Goal: Task Accomplishment & Management: Use online tool/utility

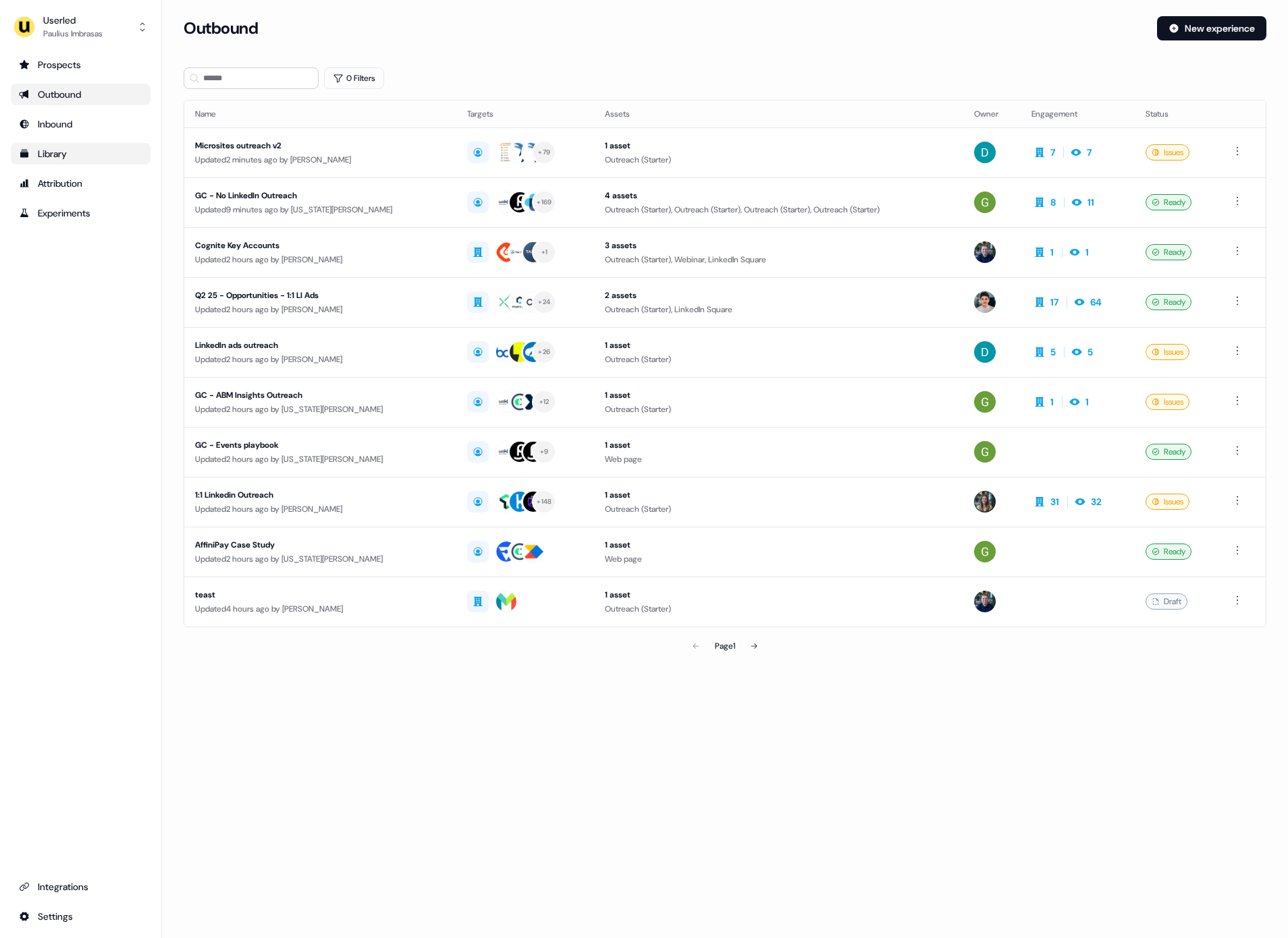
click at [61, 147] on link "Library" at bounding box center [80, 153] width 140 height 21
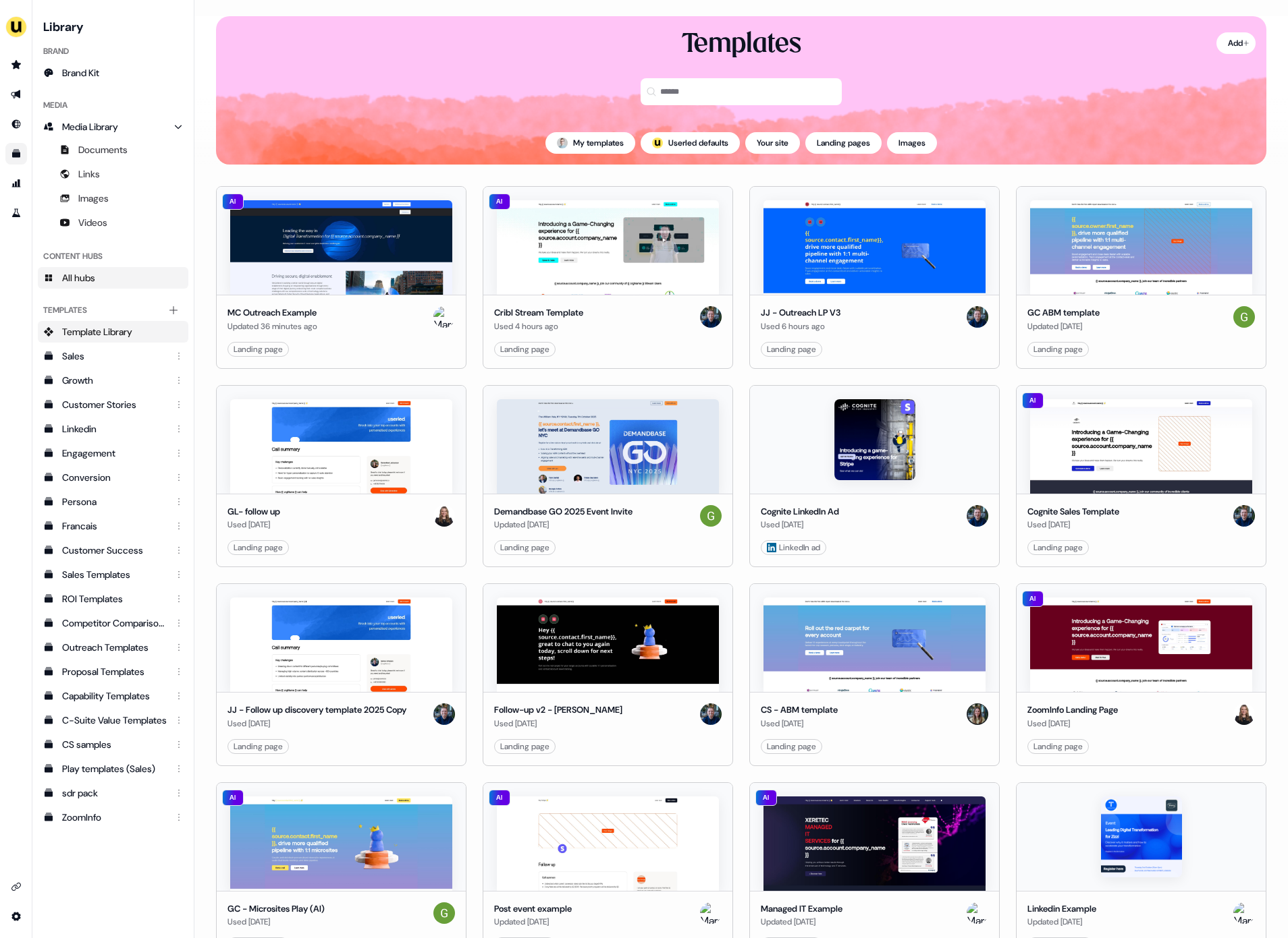
click at [102, 272] on link "All hubs" at bounding box center [113, 278] width 151 height 21
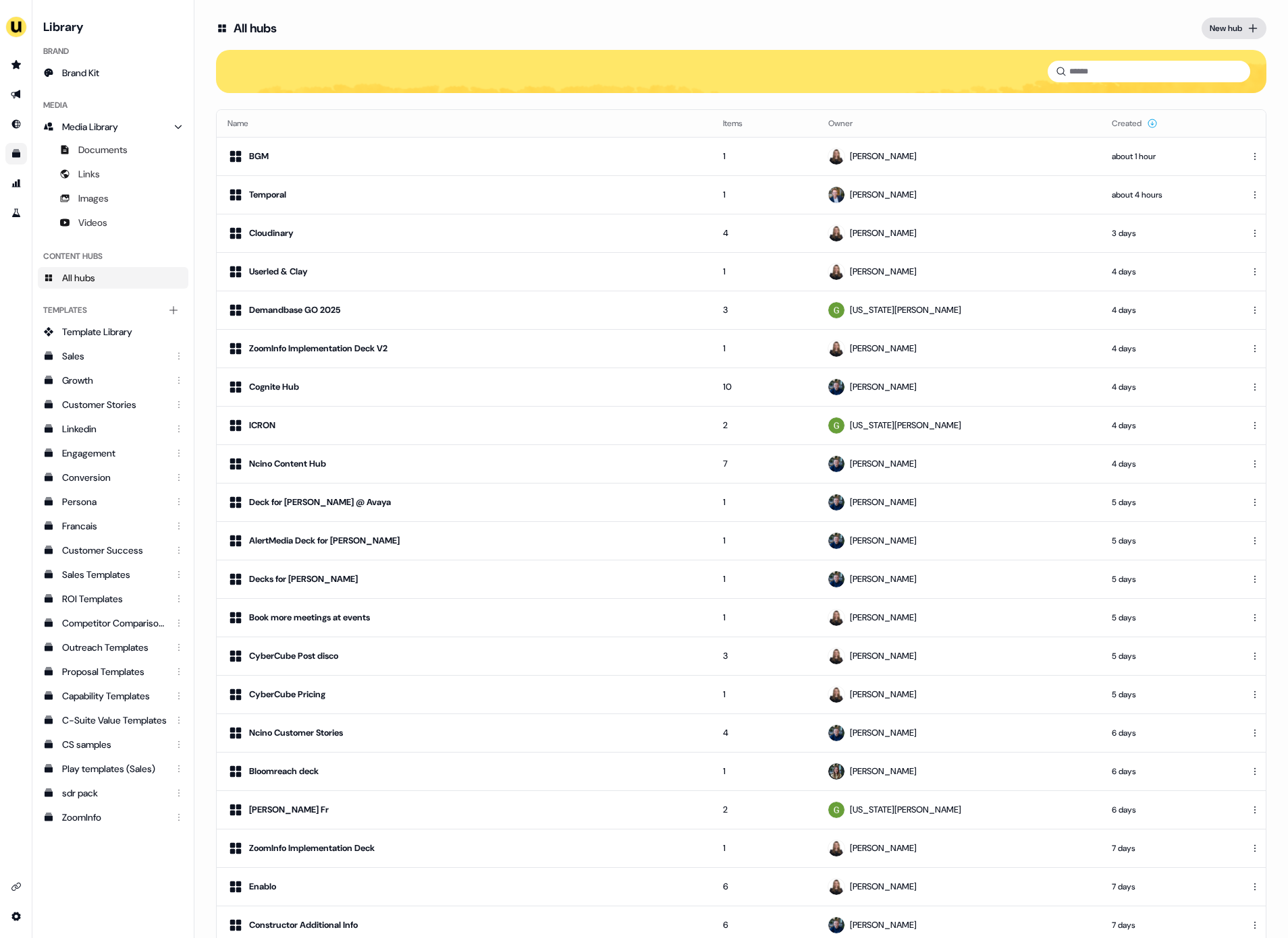
click at [1237, 31] on div "New hub" at bounding box center [1226, 28] width 33 height 14
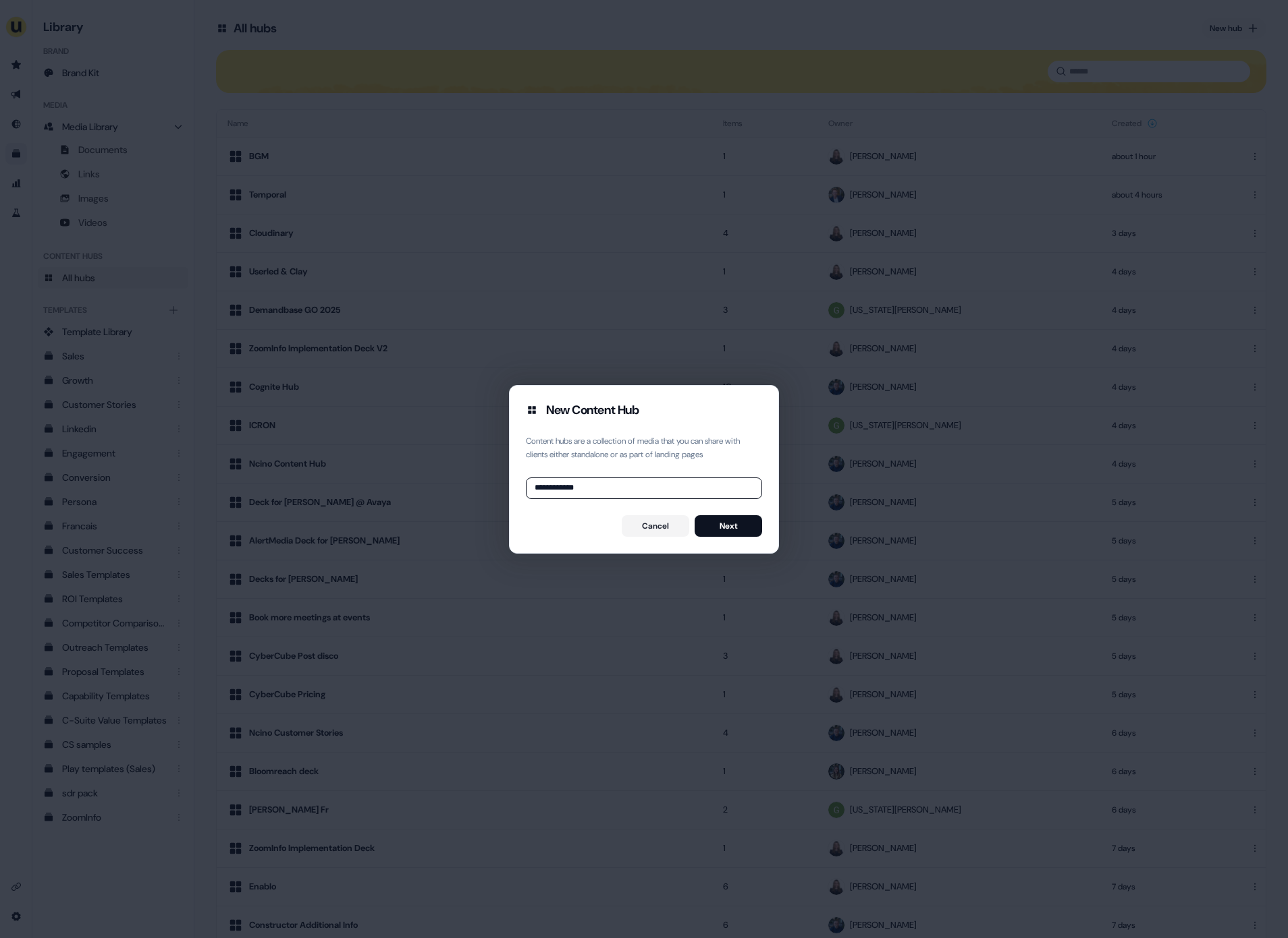
type input "**********"
click at [730, 512] on div "**********" at bounding box center [644, 469] width 270 height 169
click at [731, 528] on button "Next" at bounding box center [728, 526] width 68 height 21
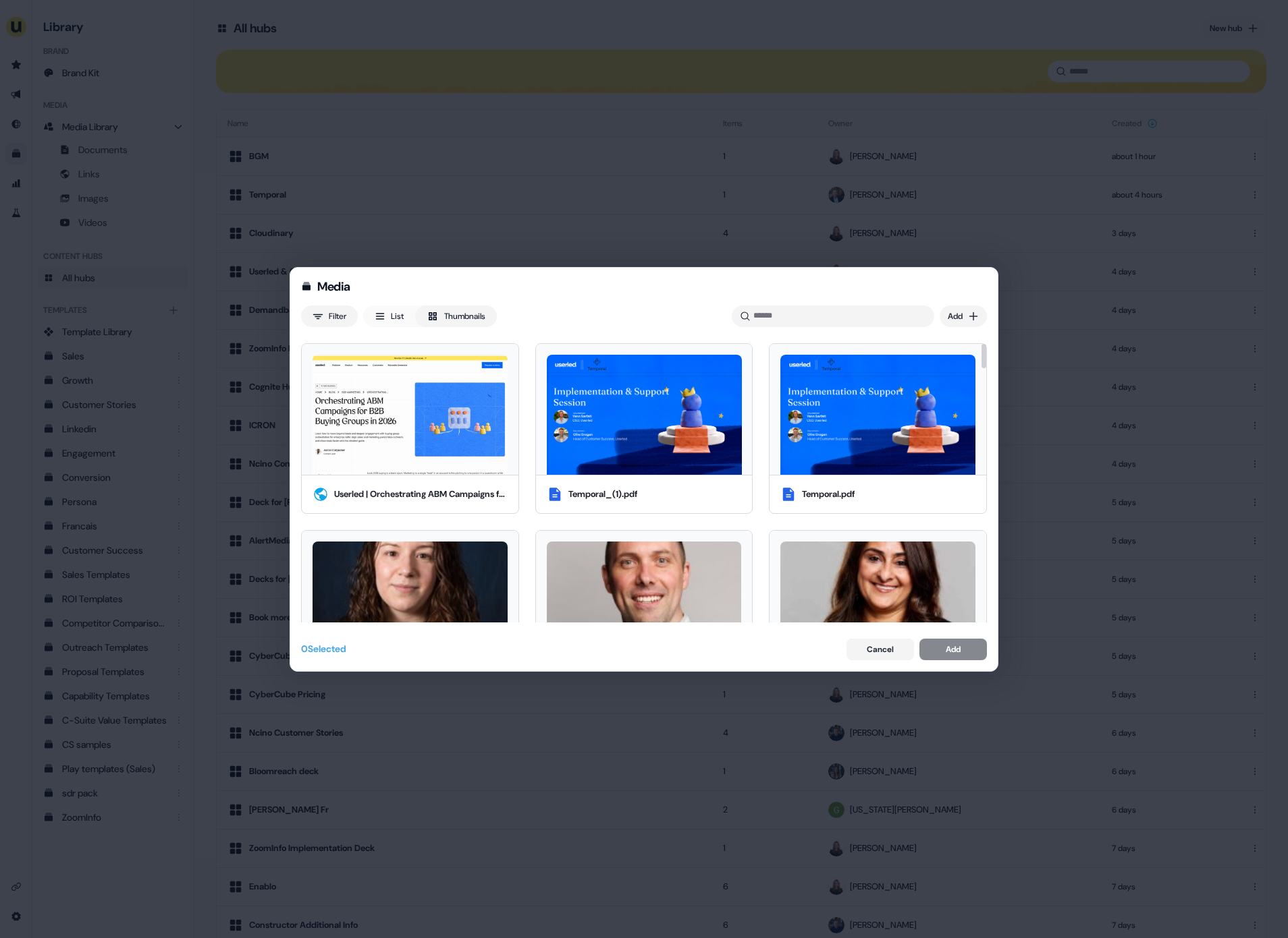
click at [411, 454] on img at bounding box center [410, 415] width 195 height 120
click at [652, 431] on img at bounding box center [644, 415] width 195 height 120
click at [446, 317] on button "Thumbnails" at bounding box center [456, 317] width 82 height 21
click at [407, 319] on button "List" at bounding box center [389, 317] width 52 height 21
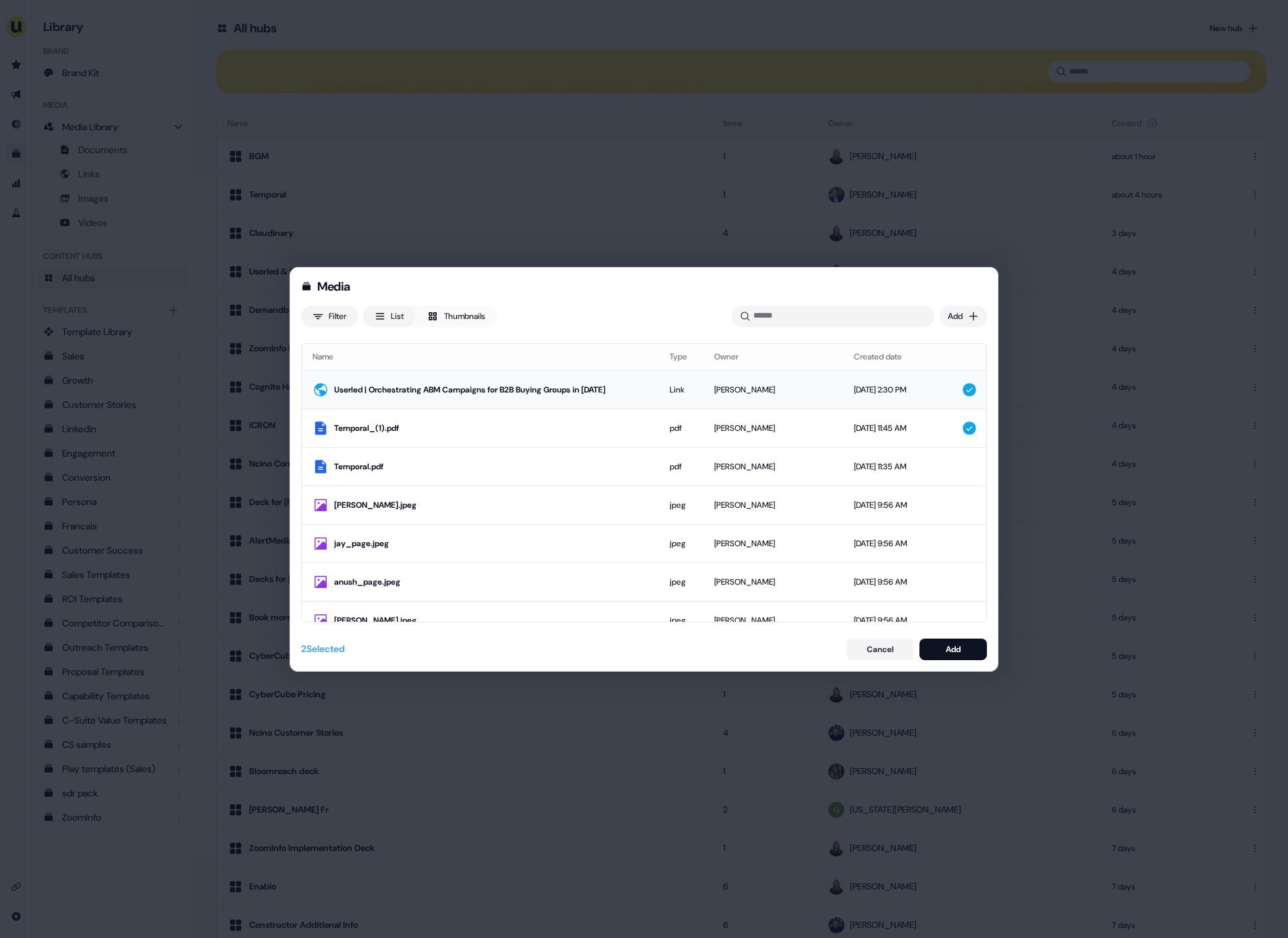
click at [428, 390] on div "Userled | Orchestrating ABM Campaigns for B2B Buying Groups in [DATE]" at bounding box center [490, 390] width 314 height 14
click at [425, 429] on div "Temporal_(1).pdf" at bounding box center [490, 428] width 314 height 14
click at [440, 384] on div "Userled | Orchestrating ABM Campaigns for B2B Buying Groups in [DATE]" at bounding box center [494, 390] width 321 height 14
click at [415, 425] on div "Temporal_(1).pdf" at bounding box center [490, 428] width 314 height 14
click at [395, 478] on td "Temporal.pdf" at bounding box center [480, 467] width 357 height 39
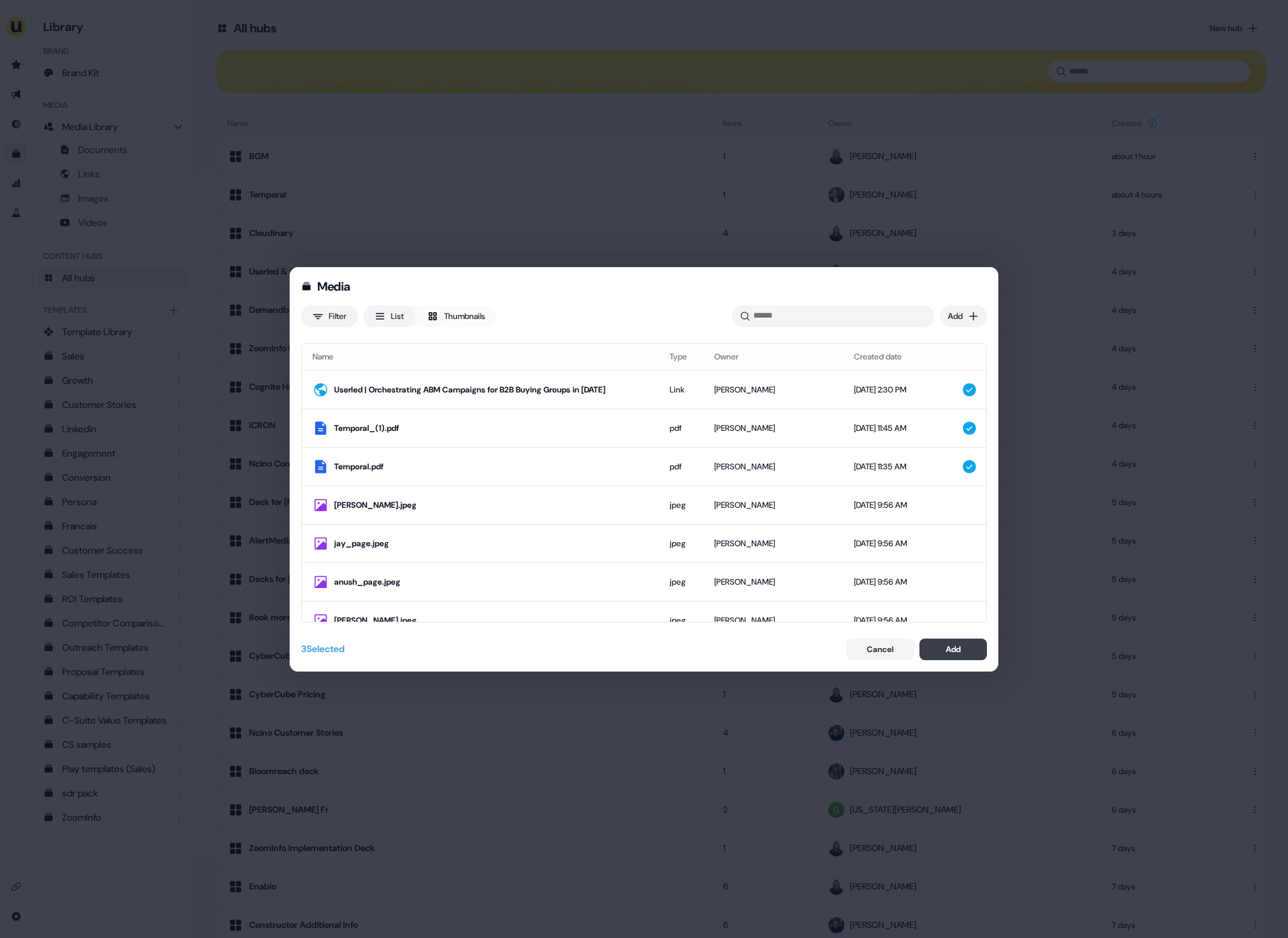
click at [972, 655] on button "Add" at bounding box center [953, 649] width 68 height 21
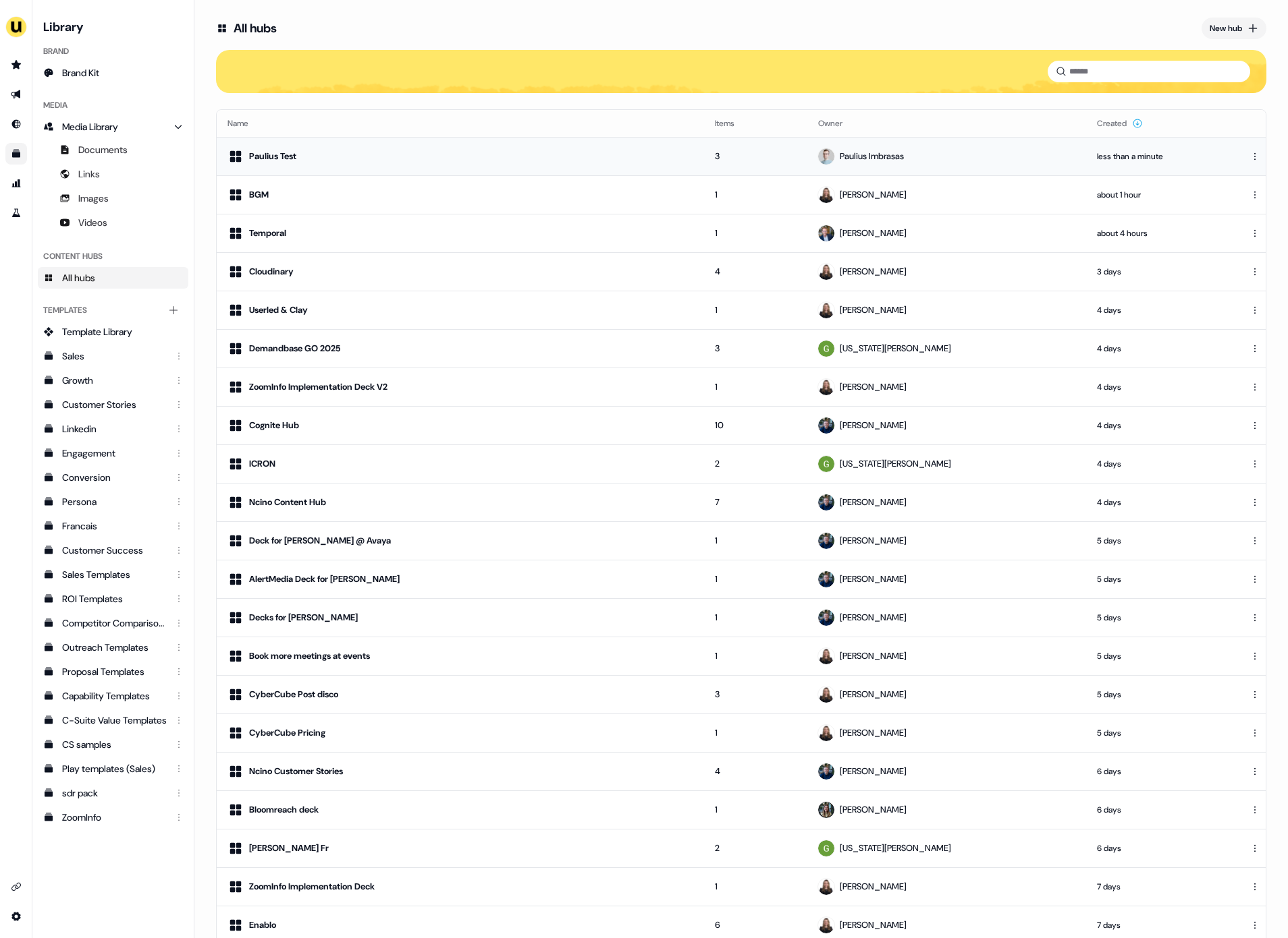
click at [296, 160] on div "Paulius Test" at bounding box center [272, 156] width 47 height 14
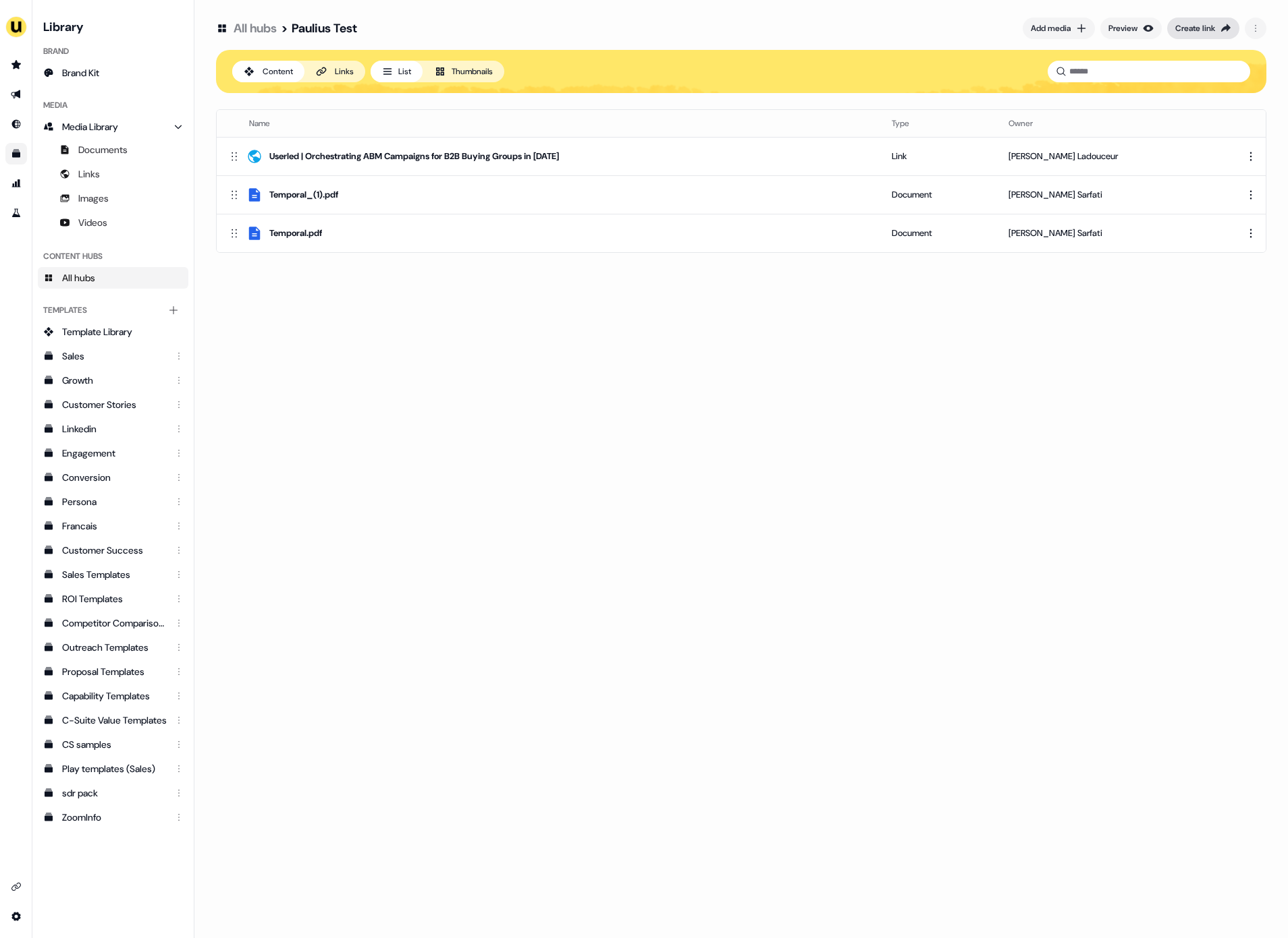
click at [1215, 35] on button "Create link" at bounding box center [1203, 28] width 72 height 21
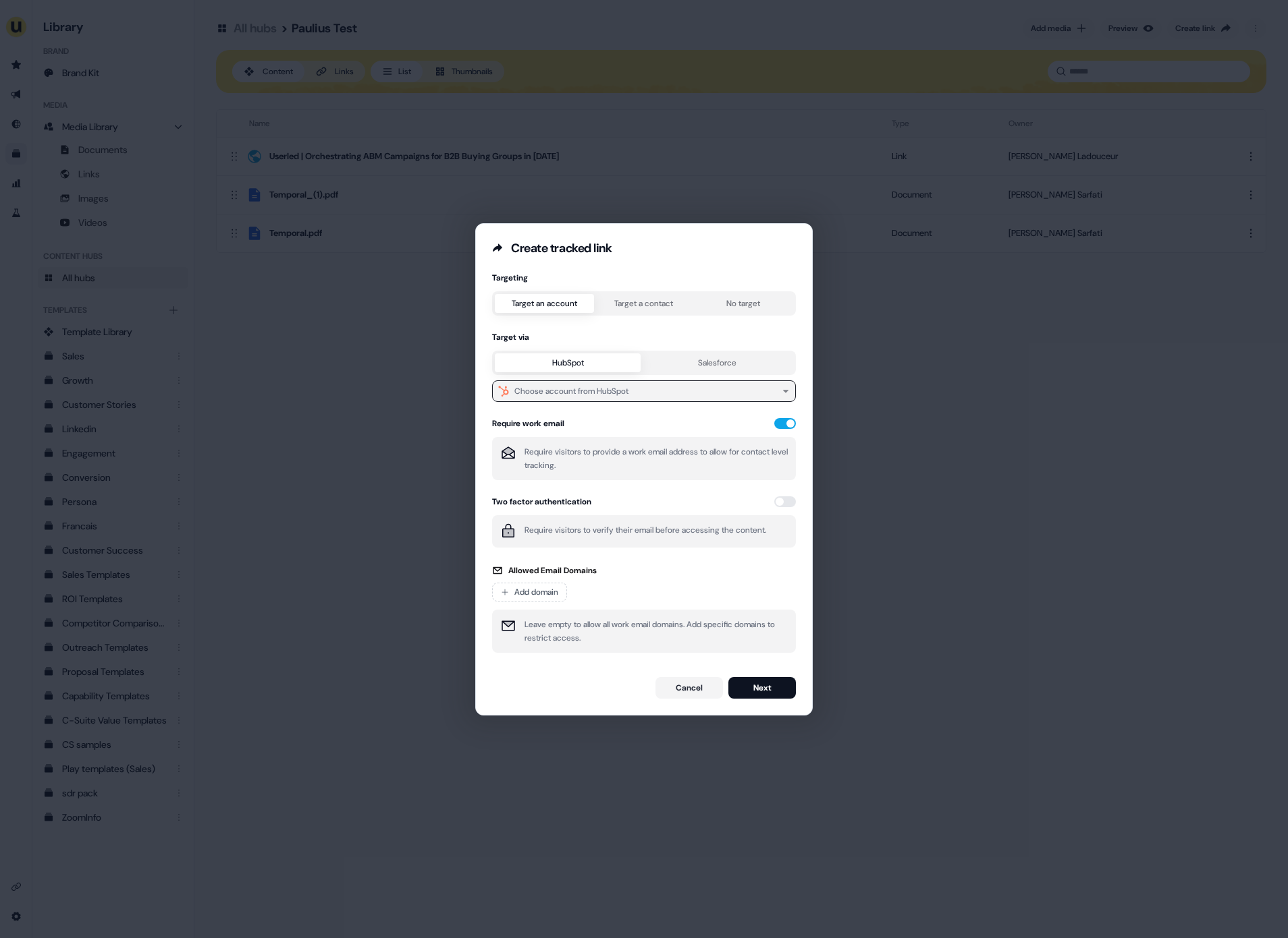
click at [597, 391] on div "Choose account from HubSpot" at bounding box center [572, 391] width 114 height 14
type input "*******"
click at [545, 441] on div "Userled" at bounding box center [641, 444] width 293 height 21
click at [769, 690] on button "Next" at bounding box center [762, 688] width 68 height 21
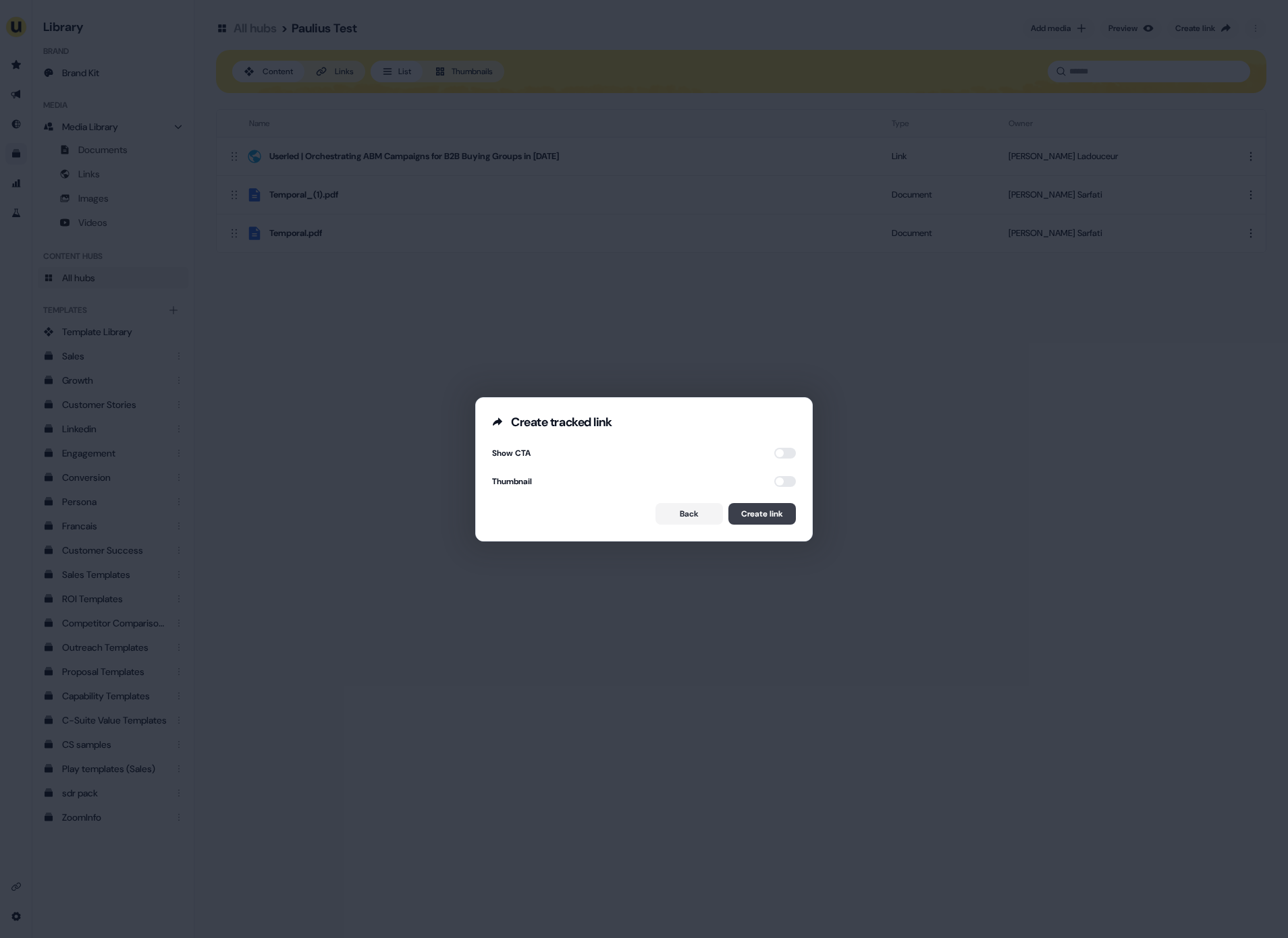
click at [770, 510] on button "Create link" at bounding box center [762, 514] width 68 height 21
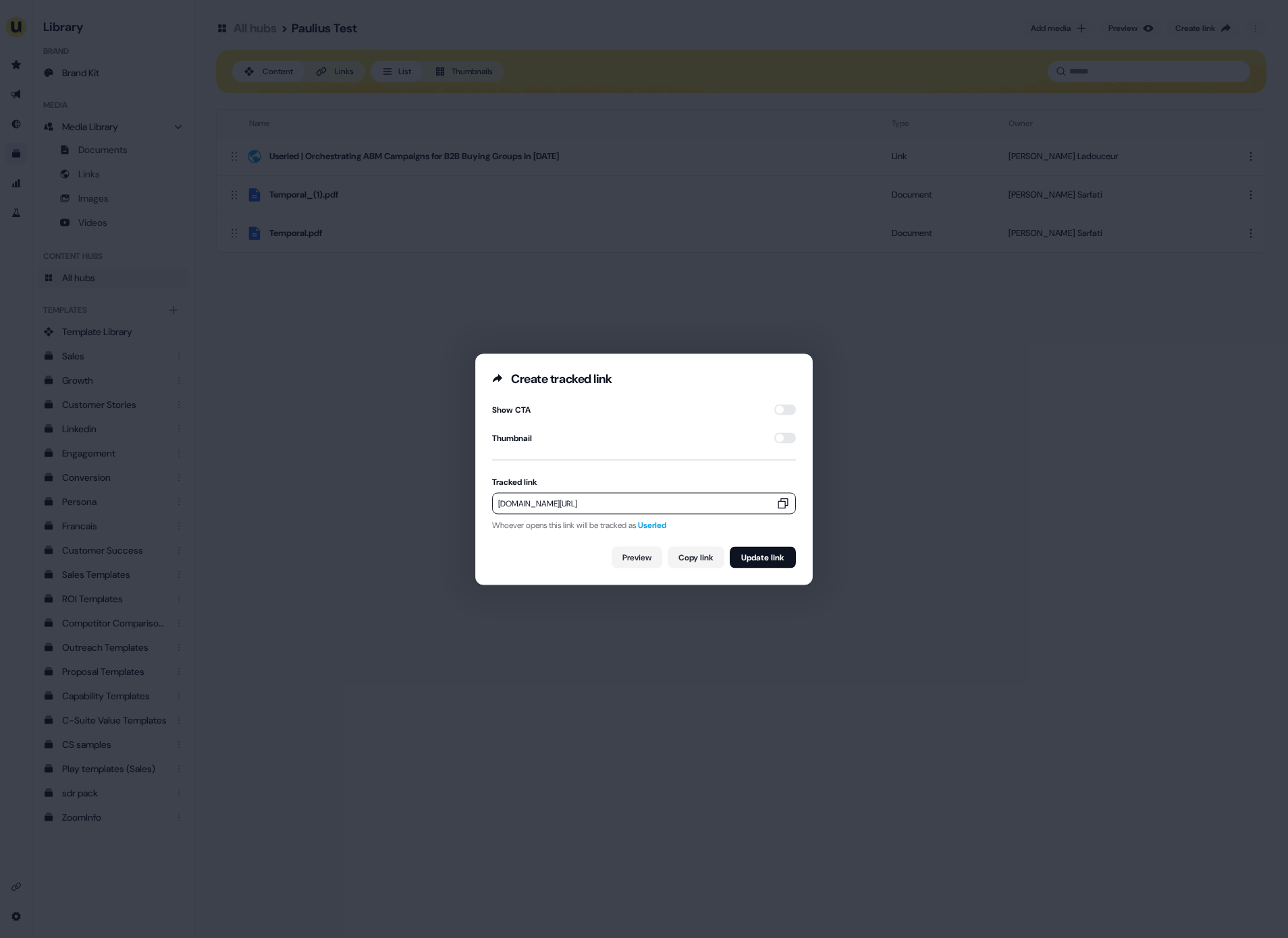
click at [778, 504] on icon "button" at bounding box center [783, 504] width 14 height 14
click at [780, 497] on icon "button" at bounding box center [783, 504] width 14 height 14
click at [780, 506] on icon "button" at bounding box center [783, 504] width 10 height 10
click at [917, 485] on div "Create tracked link Show CTA Thumbnail Tracked link [DOMAIN_NAME][URL] Whoever …" at bounding box center [644, 469] width 1288 height 938
